Goal: Communication & Community: Share content

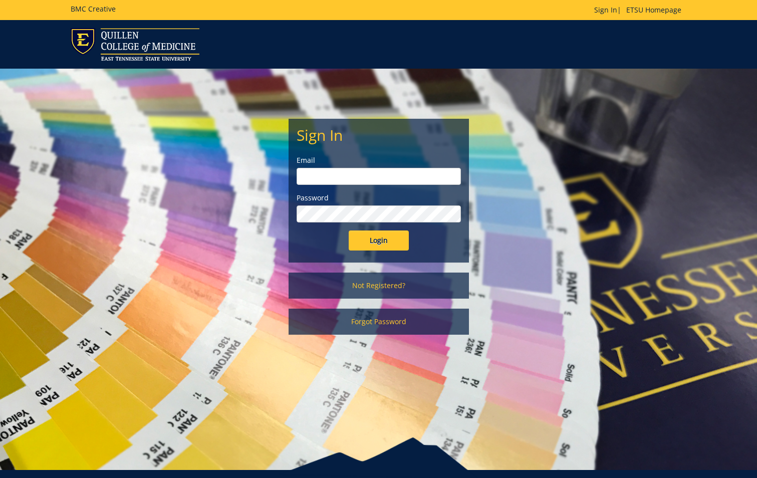
click at [391, 179] on input "email" at bounding box center [379, 176] width 164 height 17
type input "[EMAIL_ADDRESS][DOMAIN_NAME]"
click at [349, 231] on input "Login" at bounding box center [379, 241] width 60 height 20
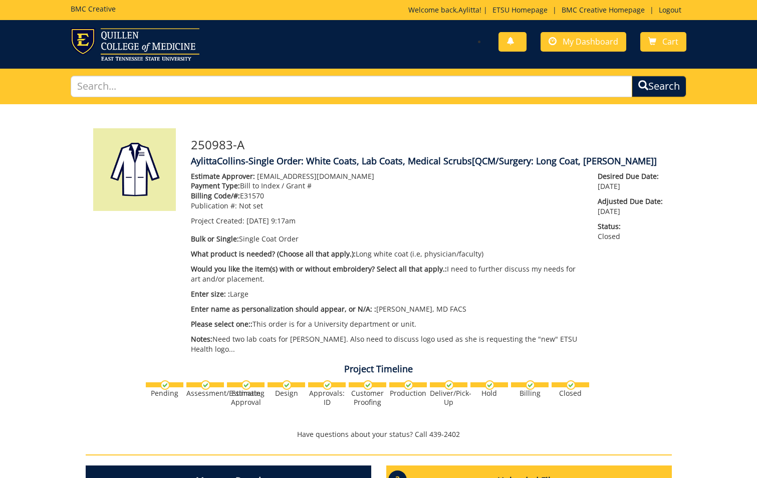
scroll to position [775, 0]
click at [588, 44] on span "My Dashboard" at bounding box center [591, 41] width 56 height 11
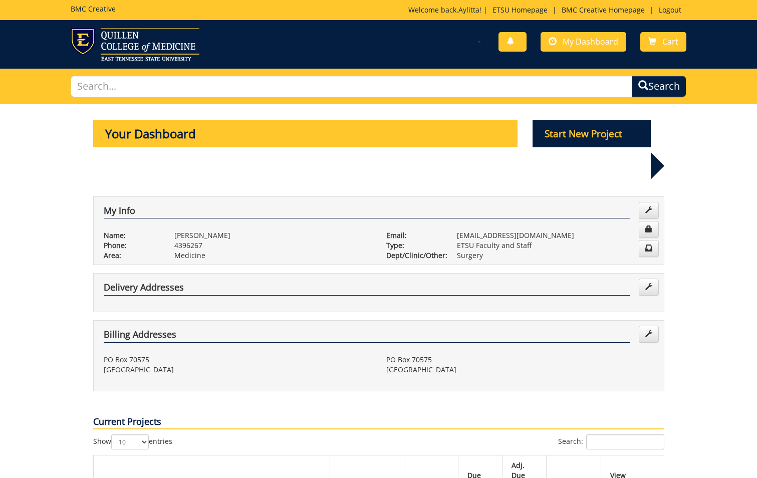
scroll to position [200, 0]
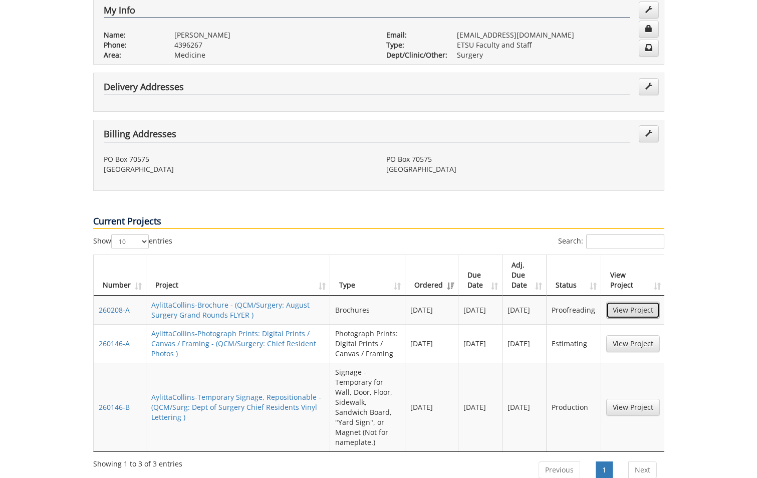
click at [640, 302] on link "View Project" at bounding box center [633, 310] width 54 height 17
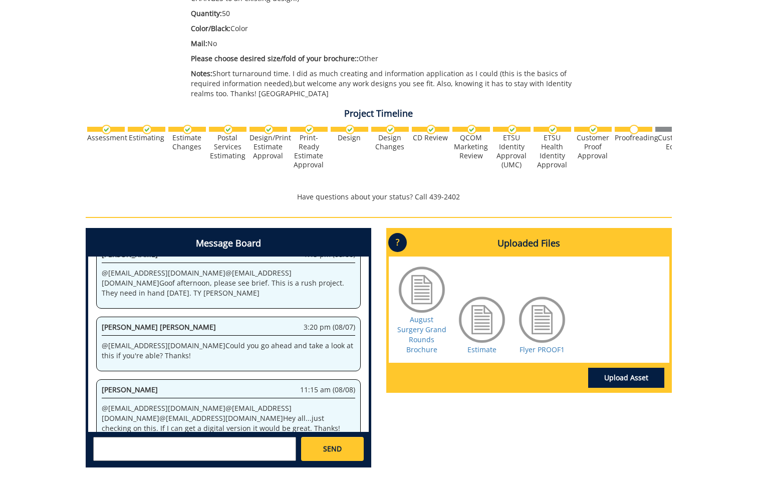
scroll to position [301, 0]
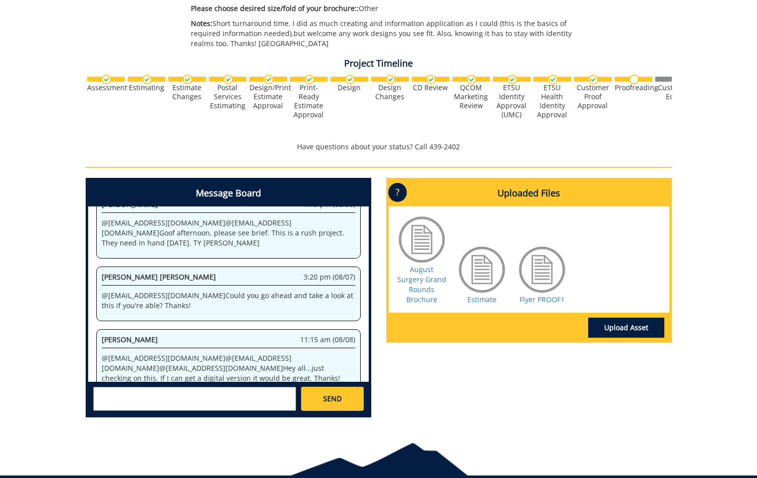
click at [234, 403] on textarea at bounding box center [194, 399] width 203 height 24
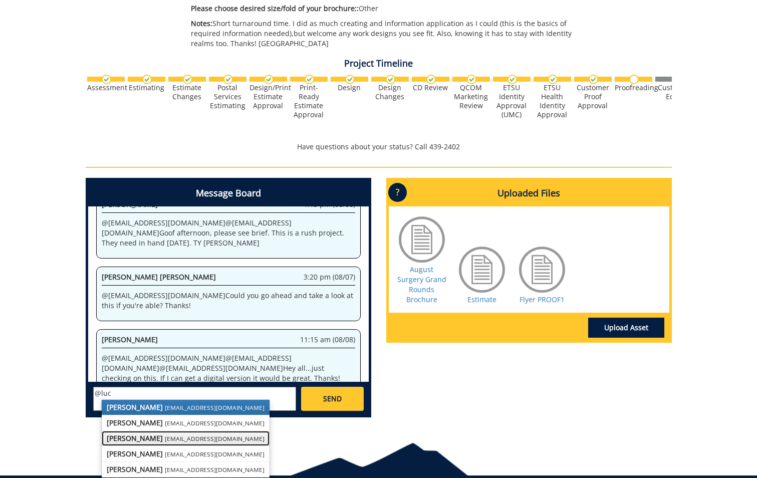
click at [165, 440] on small "[EMAIL_ADDRESS][DOMAIN_NAME]" at bounding box center [215, 439] width 100 height 8
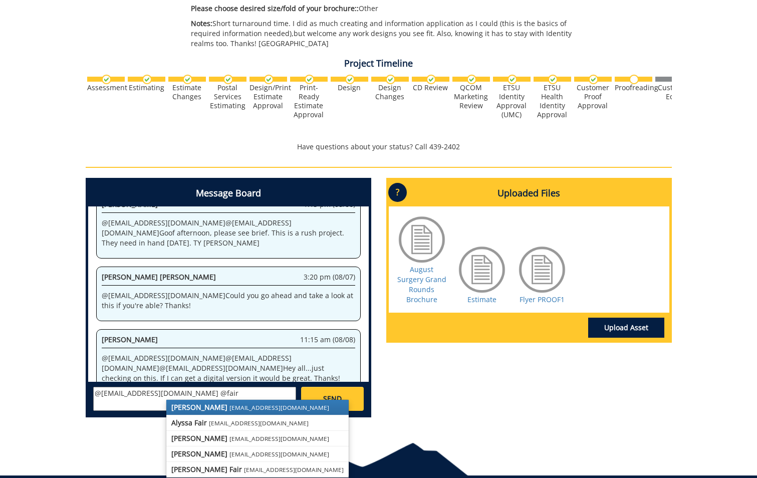
click at [230, 411] on small "fair@mail.etsu.edu" at bounding box center [280, 407] width 100 height 8
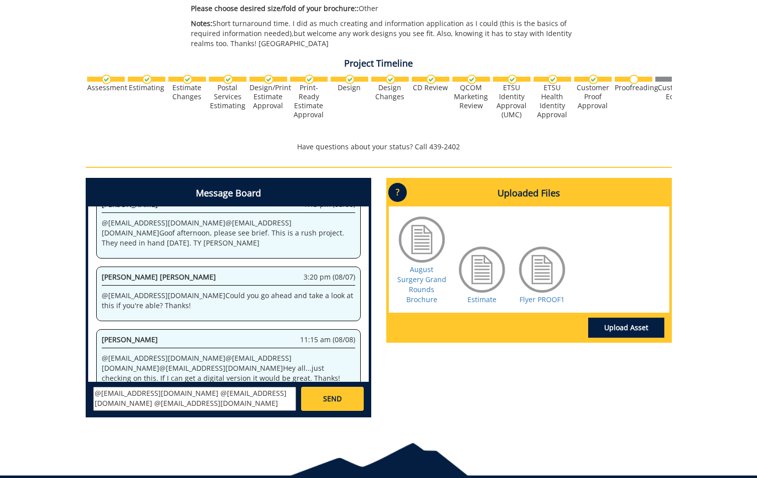
scroll to position [8, 0]
type textarea "@lucasrf@etsu.edu @fair@mail.etsu.edu @campbelltc@etsu.edu Good Morning! Just w…"
click at [331, 395] on span "SEND" at bounding box center [332, 399] width 19 height 10
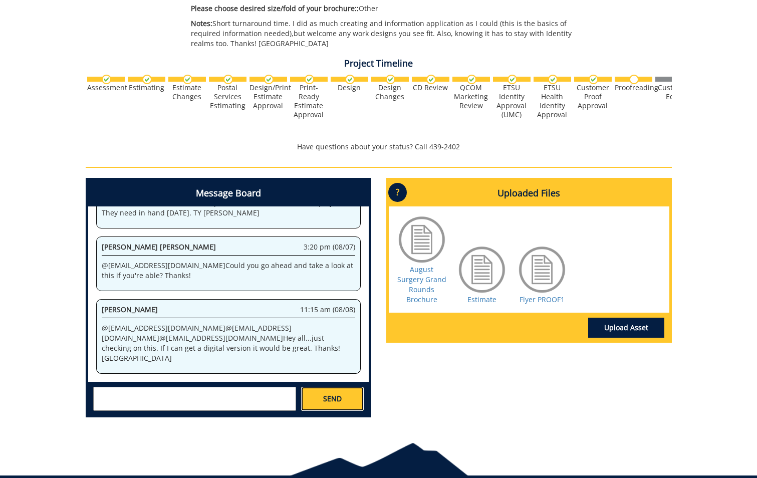
scroll to position [0, 0]
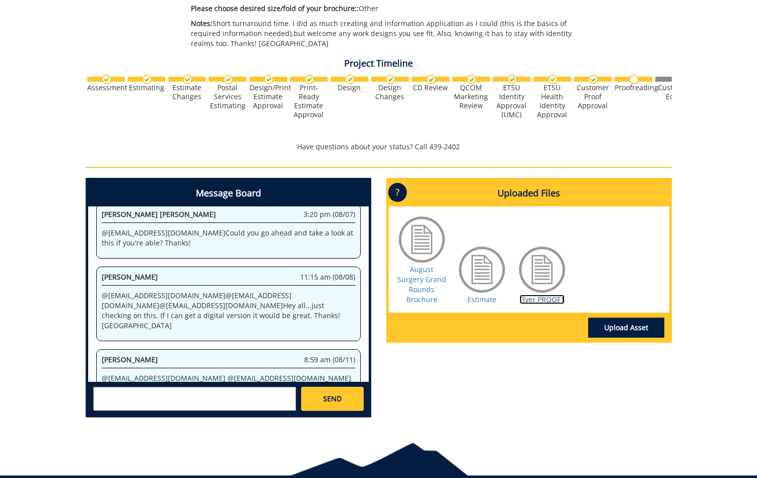
click at [541, 295] on link "Flyer PROOF1" at bounding box center [542, 300] width 45 height 10
